Goal: Task Accomplishment & Management: Manage account settings

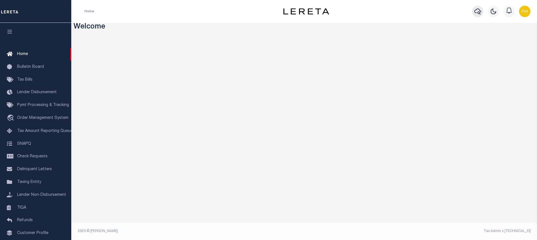
click at [477, 11] on icon "button" at bounding box center [477, 11] width 7 height 7
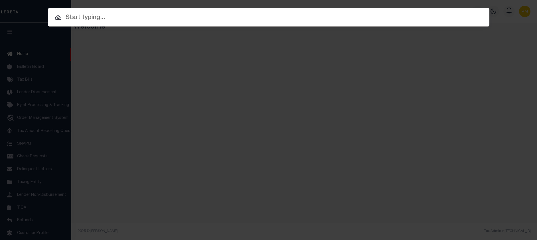
paste input "444011144"
type input "444011144"
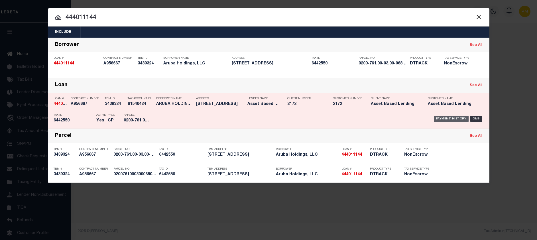
click at [450, 120] on div "Payment History" at bounding box center [451, 119] width 35 height 6
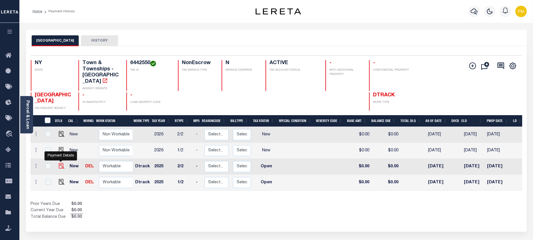
click at [60, 163] on img "" at bounding box center [62, 166] width 6 height 6
checkbox input "true"
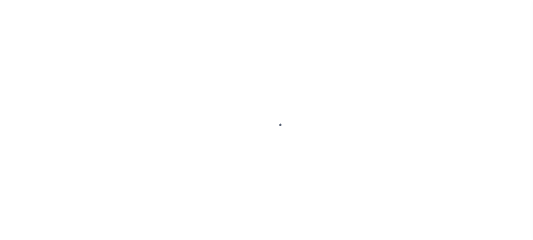
checkbox input "false"
type input "[DATE]"
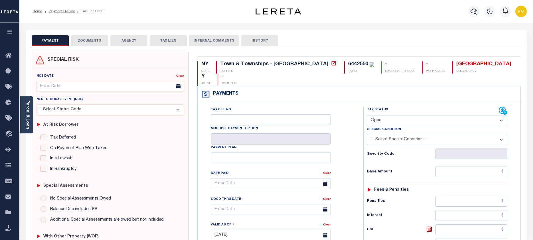
click at [501, 115] on select "- Select Status Code - Open Due/Unpaid Paid Incomplete No Tax Due Internal Refu…" at bounding box center [437, 120] width 140 height 11
select select "NTX"
click at [367, 115] on select "- Select Status Code - Open Due/Unpaid Paid Incomplete No Tax Due Internal Refu…" at bounding box center [437, 120] width 140 height 11
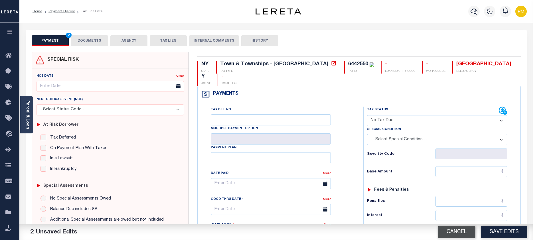
click at [458, 232] on button "Cancel" at bounding box center [456, 232] width 37 height 12
type input "[DATE]"
select select "OP2"
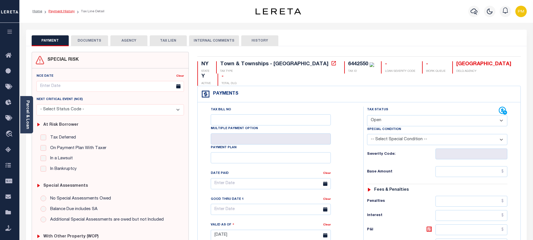
click at [56, 10] on link "Payment History" at bounding box center [61, 11] width 26 height 3
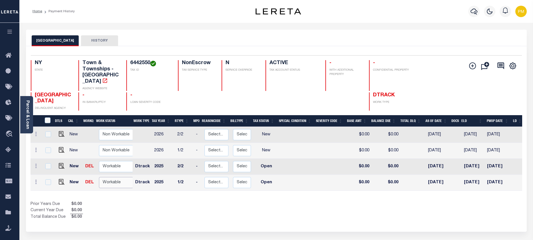
click at [119, 178] on select "Non Workable Workable" at bounding box center [116, 182] width 34 height 11
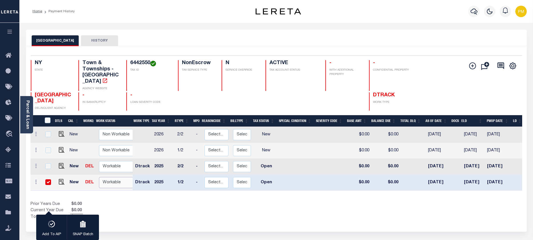
checkbox input "true"
click at [60, 179] on img "" at bounding box center [62, 182] width 6 height 6
checkbox input "false"
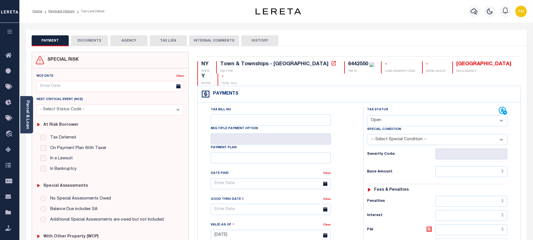
click at [501, 115] on select "- Select Status Code - Open Due/Unpaid Paid Incomplete No Tax Due Internal Refu…" at bounding box center [437, 120] width 140 height 11
select select "NTX"
click at [367, 115] on select "- Select Status Code - Open Due/Unpaid Paid Incomplete No Tax Due Internal Refu…" at bounding box center [437, 120] width 140 height 11
type input "10/14/2025"
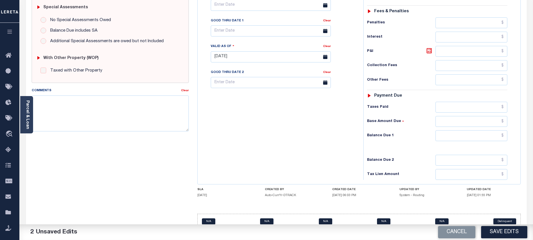
scroll to position [180, 0]
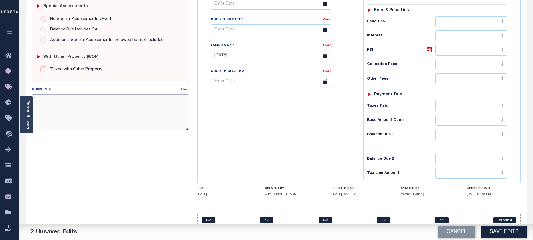
click at [37, 99] on textarea "Comments" at bounding box center [110, 112] width 157 height 36
paste textarea "Taxes were due prior to the loan boarding – No Liability"
type textarea "Taxes were due prior to the loan boarding – No Liability"
click at [463, 233] on button "Cancel" at bounding box center [456, 232] width 37 height 12
type input "[DATE]"
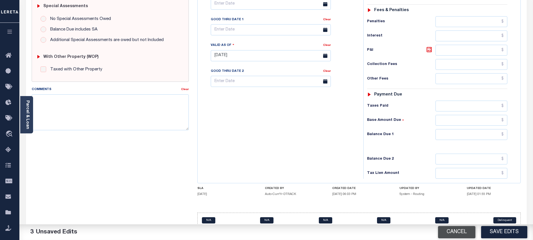
select select "OP2"
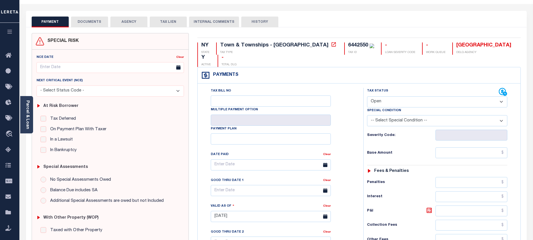
scroll to position [0, 0]
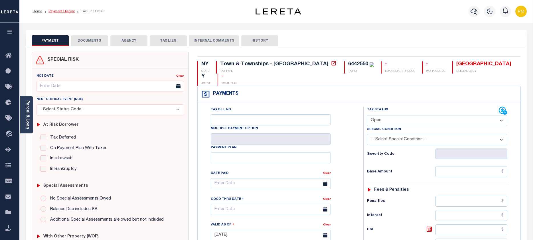
click at [61, 12] on link "Payment History" at bounding box center [61, 11] width 26 height 3
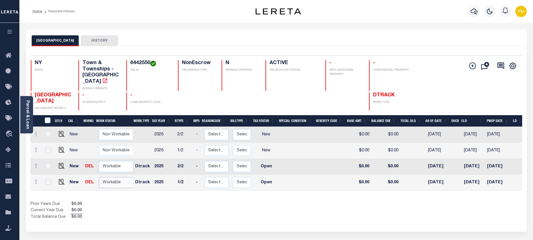
click at [110, 177] on select "Non Workable Workable" at bounding box center [116, 182] width 34 height 11
checkbox input "true"
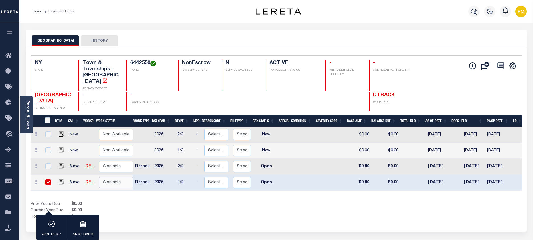
click at [118, 177] on select "Non Workable Workable" at bounding box center [116, 182] width 34 height 11
checkbox input "false"
